Goal: Contribute content: Add original content to the website for others to see

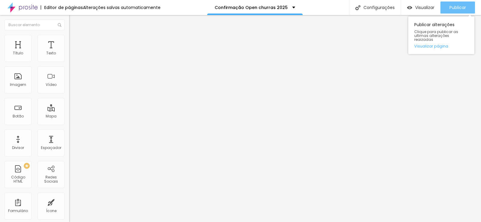
click at [454, 8] on span "Publicar" at bounding box center [457, 7] width 17 height 5
click at [458, 7] on span "Publicar" at bounding box center [457, 7] width 17 height 5
click at [445, 6] on button "Publicar" at bounding box center [457, 8] width 35 height 12
click at [449, 6] on span "Publicar" at bounding box center [457, 7] width 17 height 5
click at [451, 8] on span "Publicar" at bounding box center [457, 7] width 17 height 5
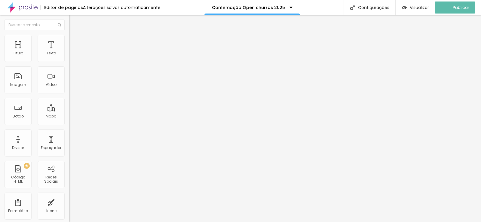
click at [69, 61] on img at bounding box center [71, 63] width 4 height 4
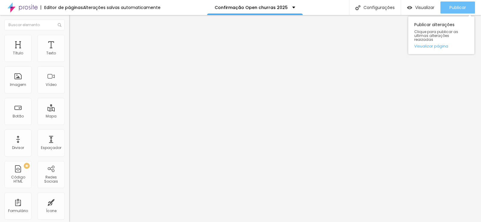
click at [445, 10] on button "Publicar" at bounding box center [457, 8] width 35 height 12
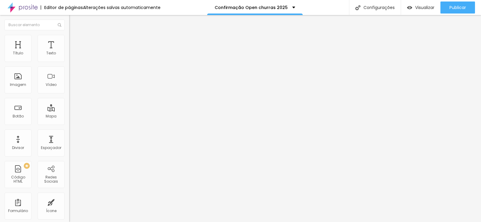
click at [69, 60] on span at bounding box center [71, 62] width 4 height 5
type input "comercial2@promoverformaturas.com.br"
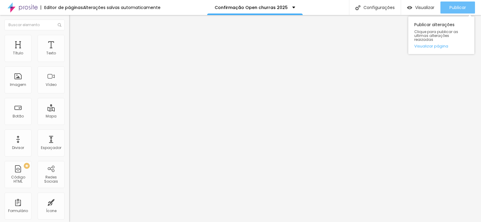
click at [457, 7] on span "Publicar" at bounding box center [457, 7] width 17 height 5
